Goal: Task Accomplishment & Management: Use online tool/utility

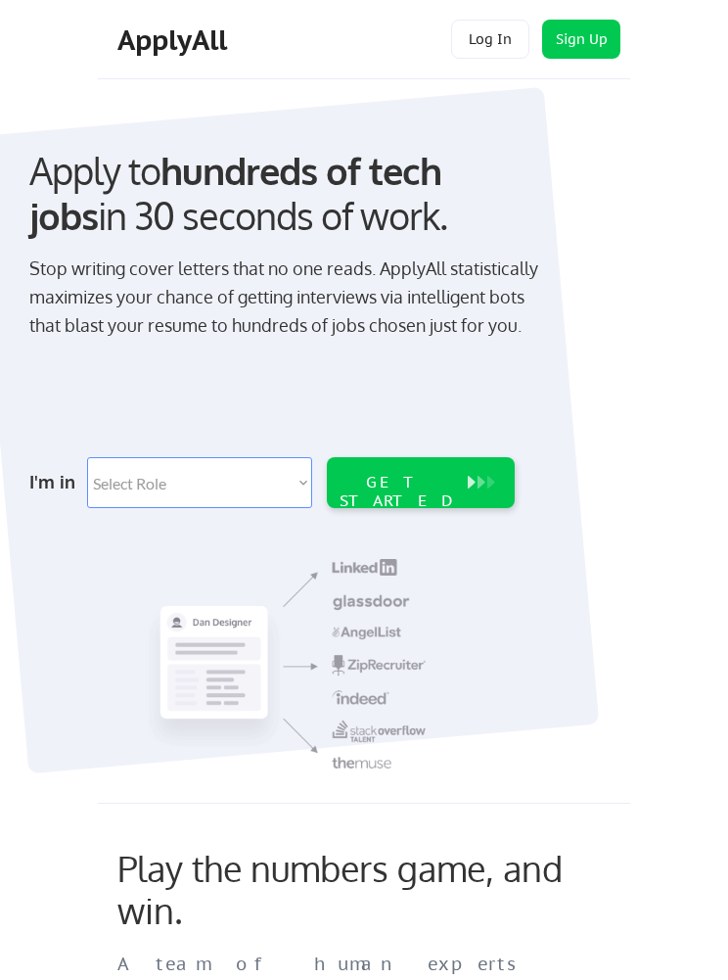
click at [501, 25] on button "Log In" at bounding box center [490, 39] width 78 height 39
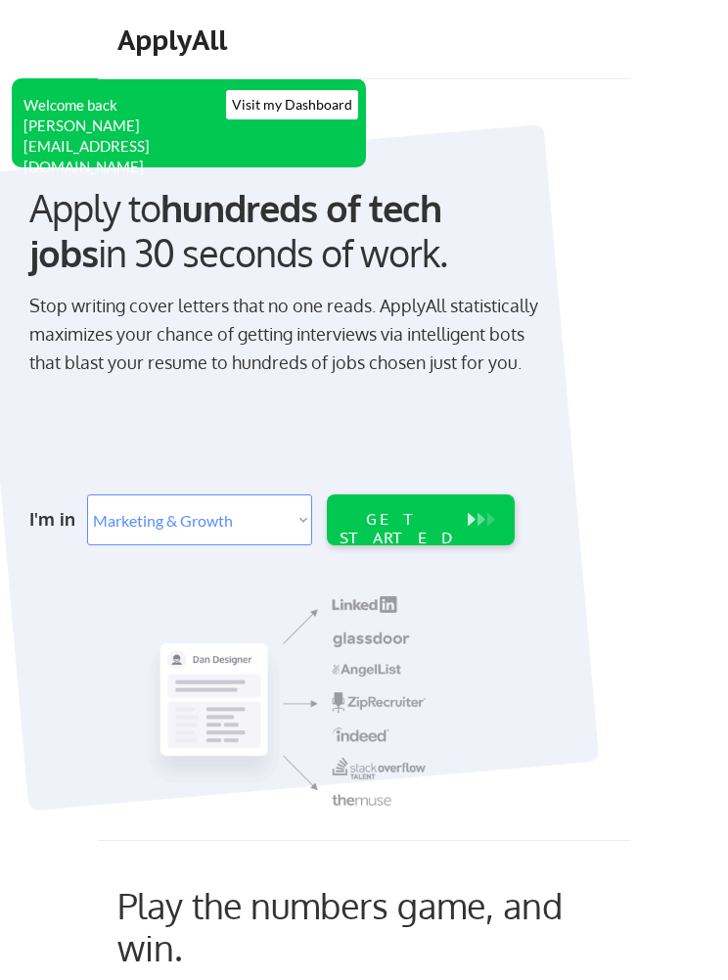
select select ""marketing___comms""
